Goal: Check status: Check status

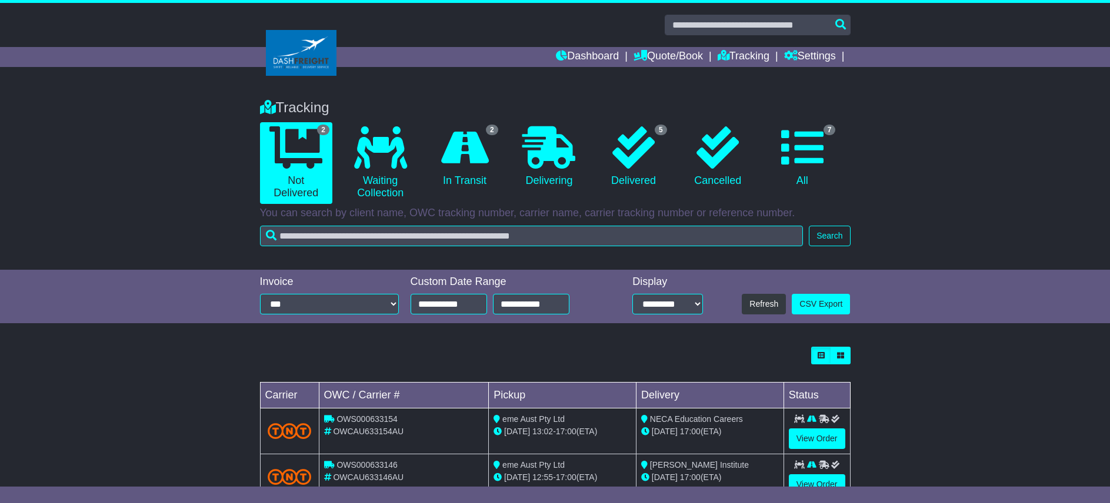
scroll to position [39, 0]
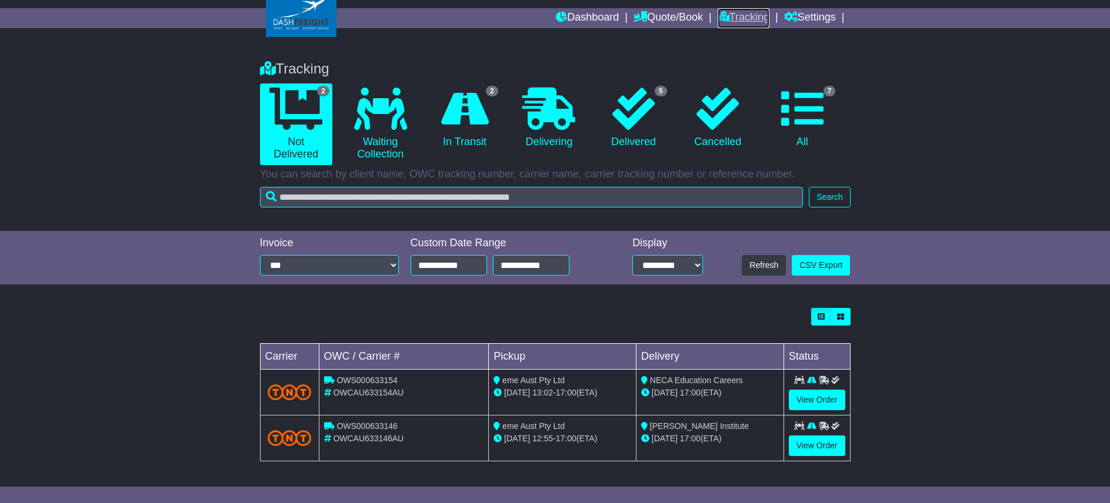
click at [733, 14] on link "Tracking" at bounding box center [743, 18] width 52 height 20
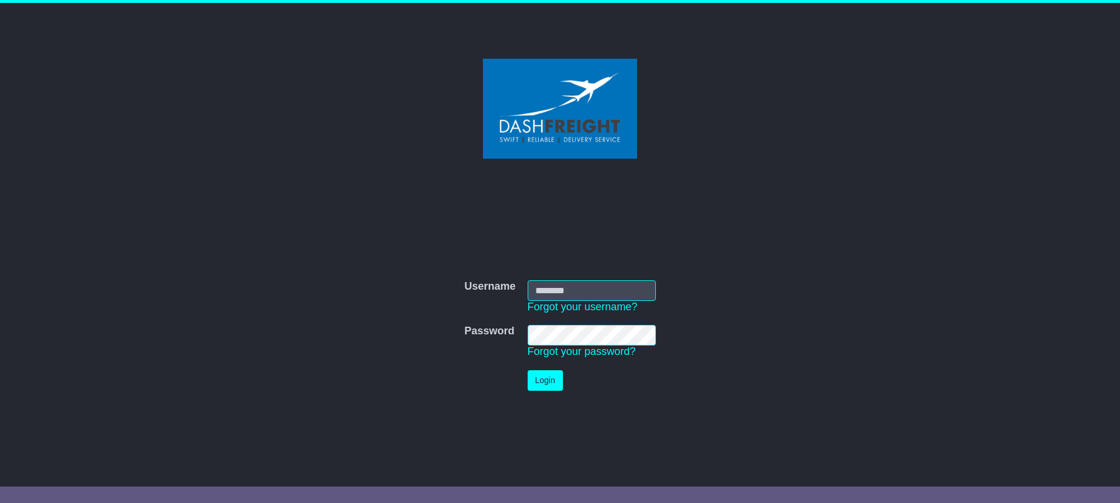
click at [600, 295] on input "Username" at bounding box center [591, 290] width 128 height 21
type input "**********"
click at [551, 375] on button "Login" at bounding box center [544, 380] width 35 height 21
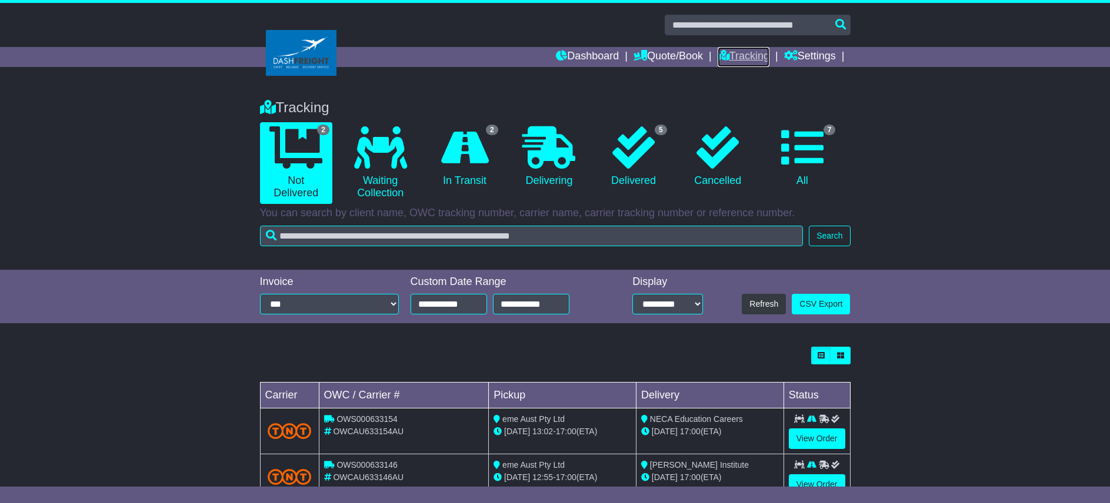
click at [735, 56] on link "Tracking" at bounding box center [743, 57] width 52 height 20
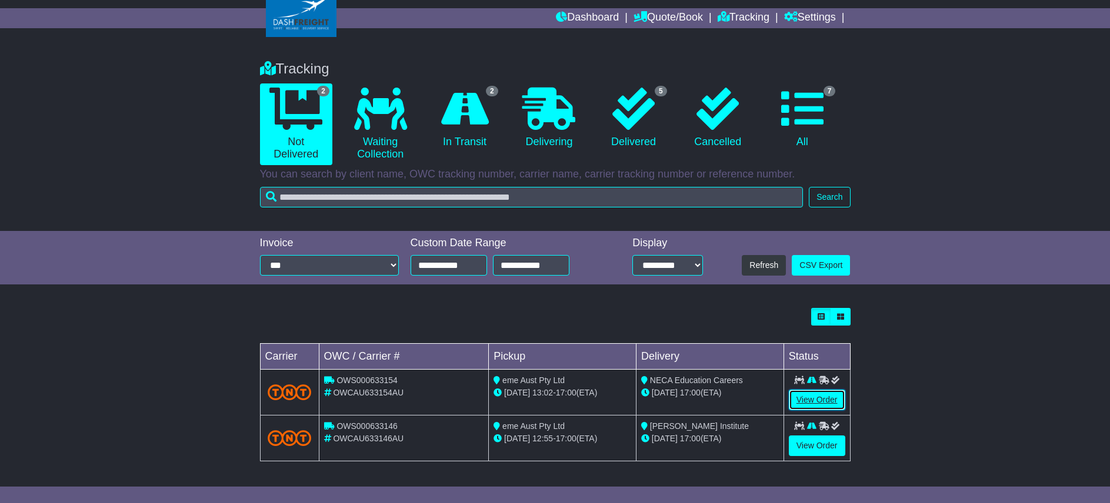
click at [814, 400] on link "View Order" at bounding box center [817, 400] width 56 height 21
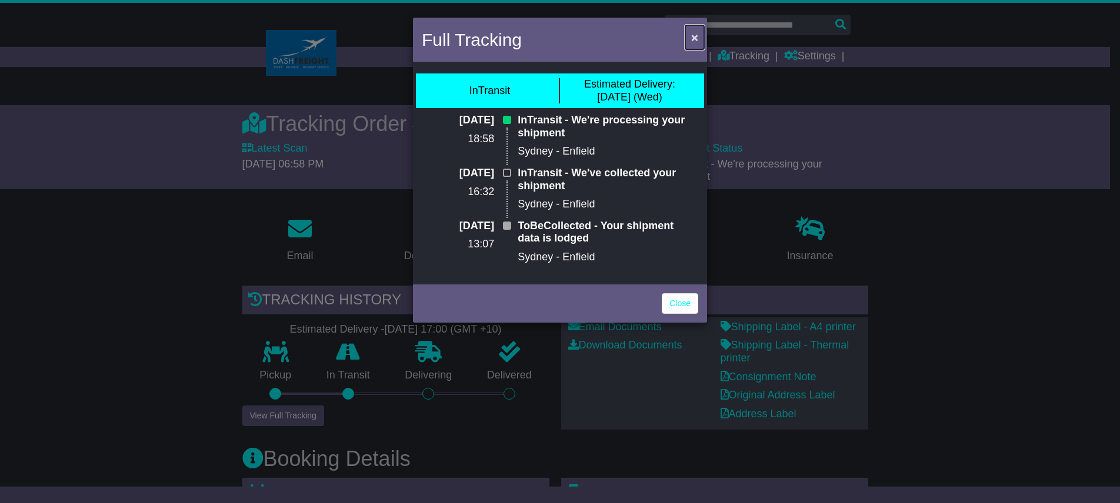
click at [693, 34] on span "×" at bounding box center [694, 38] width 7 height 14
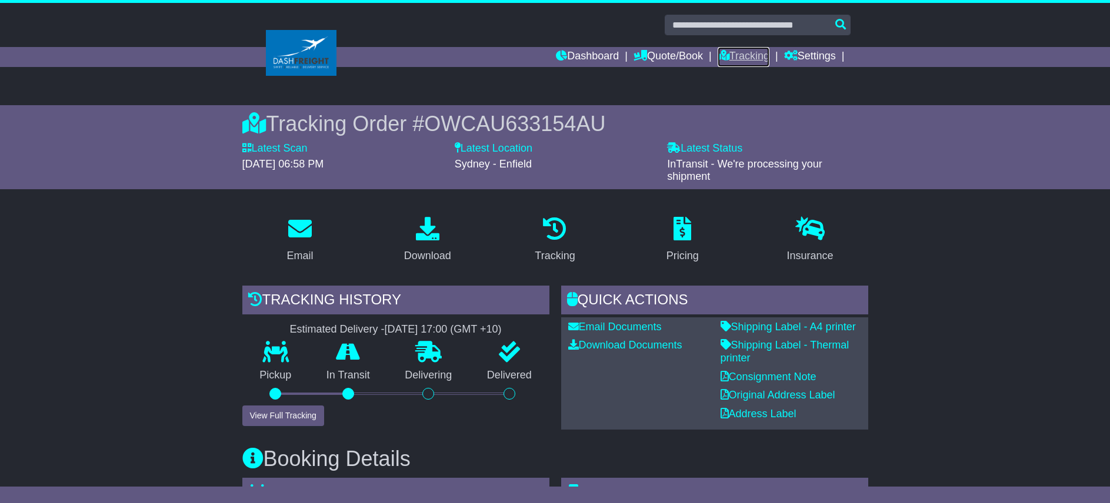
click at [747, 62] on link "Tracking" at bounding box center [743, 57] width 52 height 20
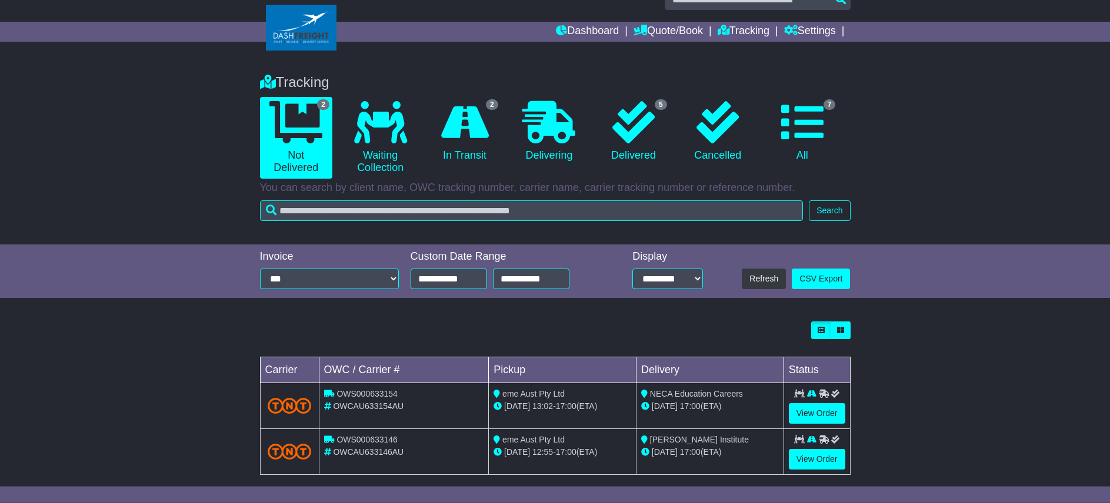
scroll to position [39, 0]
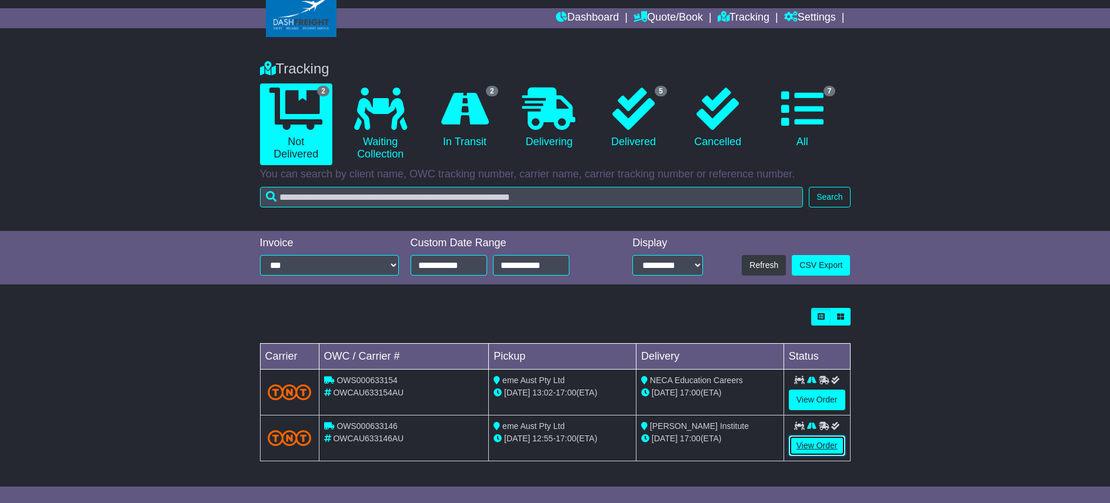
click at [802, 442] on link "View Order" at bounding box center [817, 446] width 56 height 21
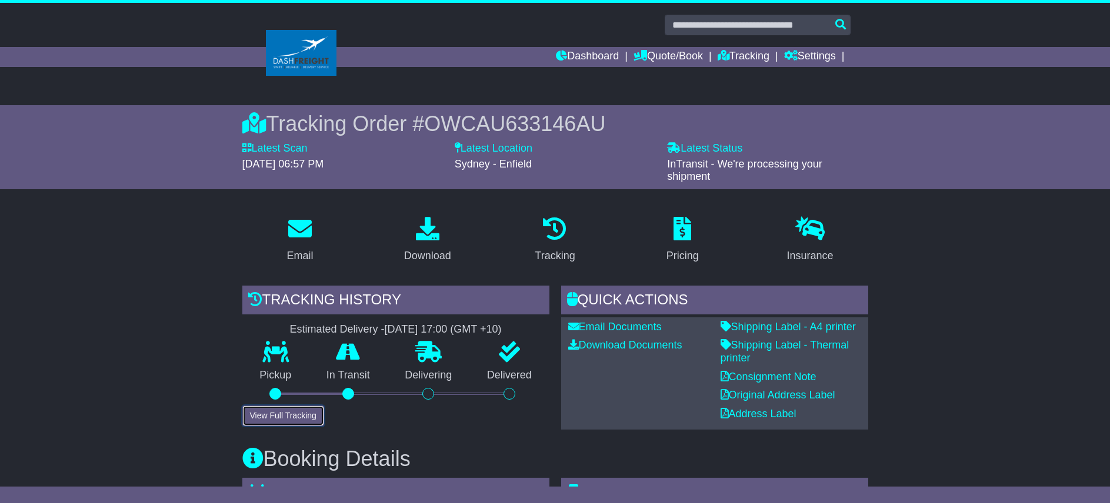
click at [300, 418] on button "View Full Tracking" at bounding box center [283, 416] width 82 height 21
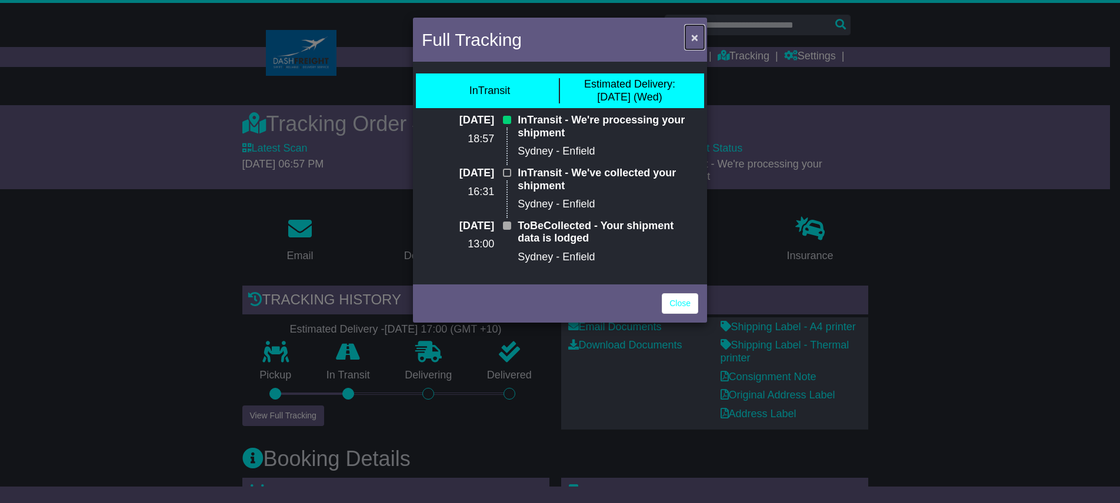
click at [694, 35] on span "×" at bounding box center [694, 38] width 7 height 14
